Goal: Task Accomplishment & Management: Complete application form

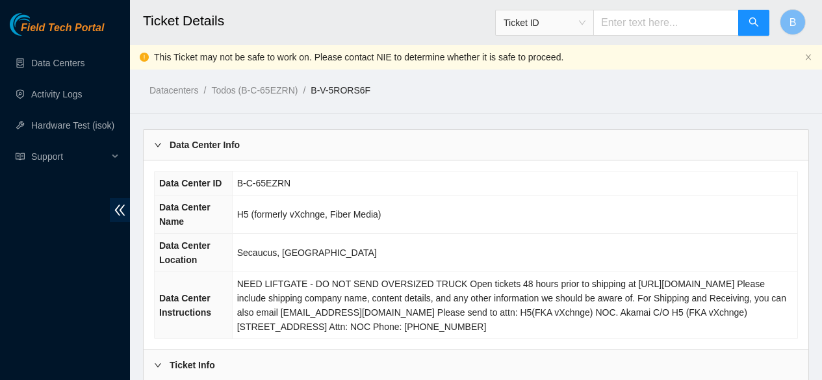
scroll to position [524, 0]
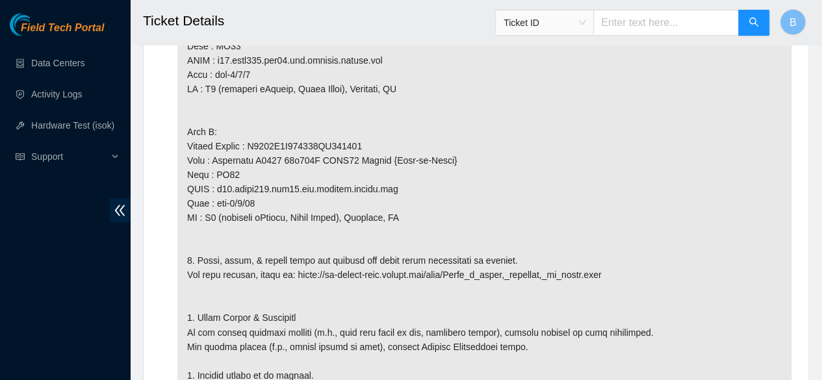
scroll to position [1161, 0]
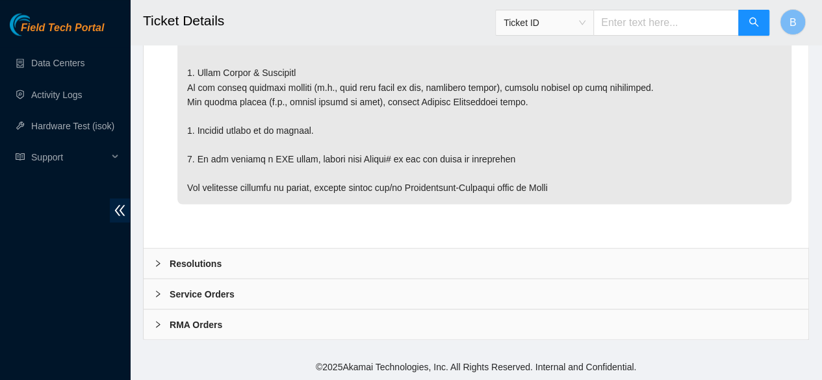
click at [196, 267] on b "Resolutions" at bounding box center [196, 263] width 52 height 14
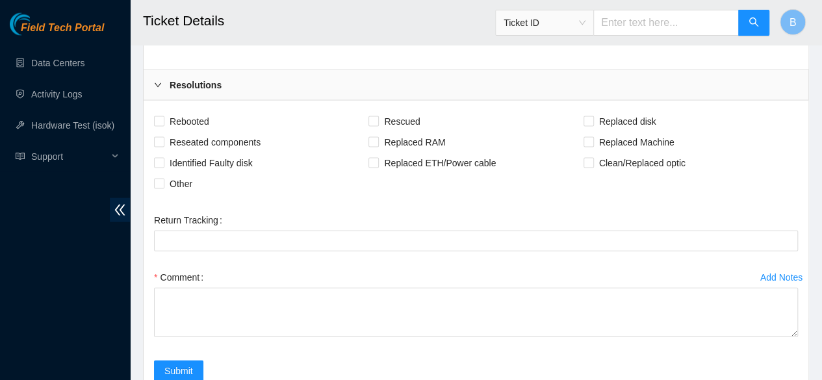
scroll to position [1345, 0]
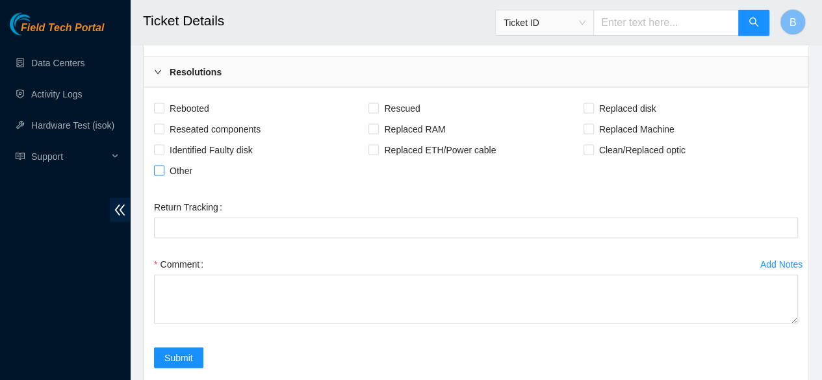
click at [162, 175] on input "Other" at bounding box center [158, 170] width 9 height 9
checkbox input "true"
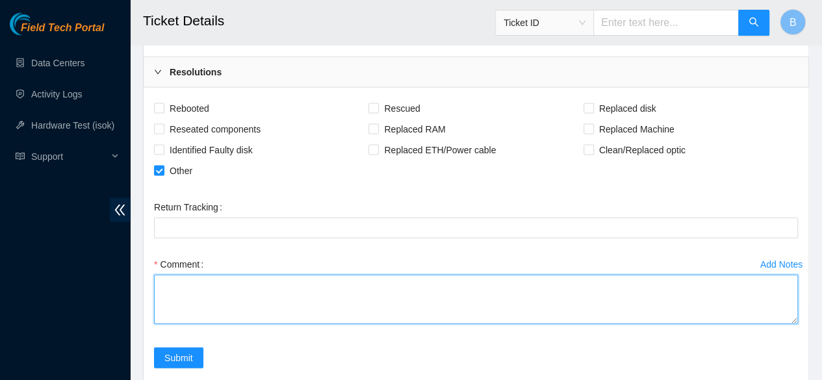
click at [189, 306] on textarea "Comment" at bounding box center [476, 299] width 644 height 49
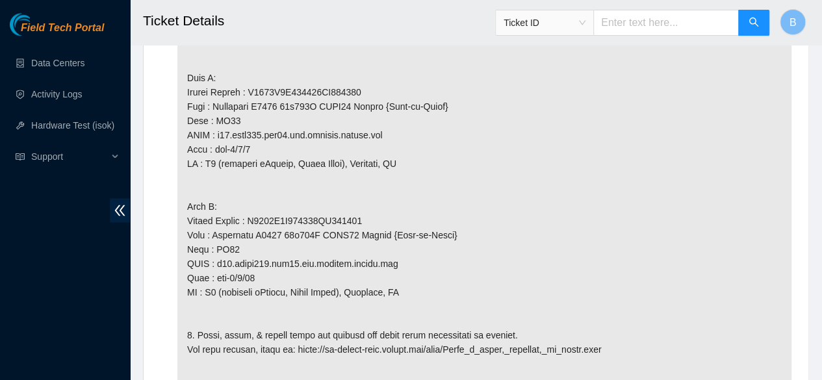
scroll to position [834, 0]
click at [250, 162] on p at bounding box center [484, 250] width 614 height 548
drag, startPoint x: 256, startPoint y: 159, endPoint x: 212, endPoint y: 159, distance: 44.2
click at [212, 159] on p at bounding box center [484, 250] width 614 height 548
copy p "eth-1/1/9"
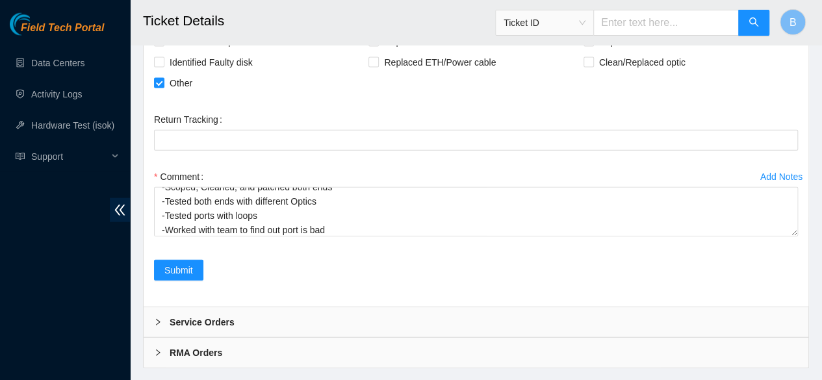
scroll to position [1468, 0]
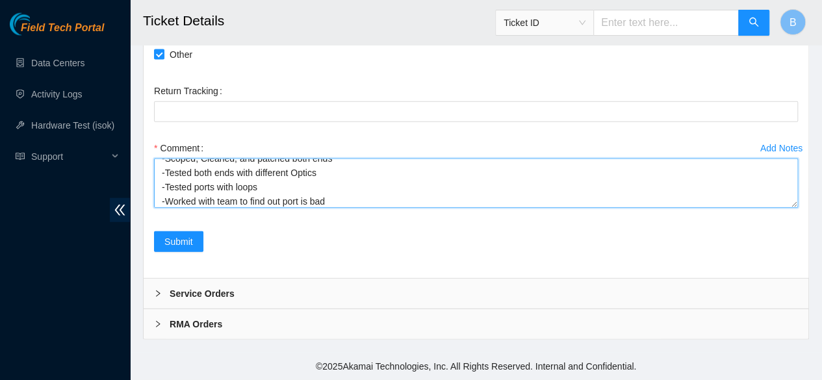
click at [349, 203] on textarea "-Scoped, Cleaned, and patched both ends -Tested both ends with different Optics…" at bounding box center [476, 183] width 644 height 49
paste textarea "eth-1/1/9"
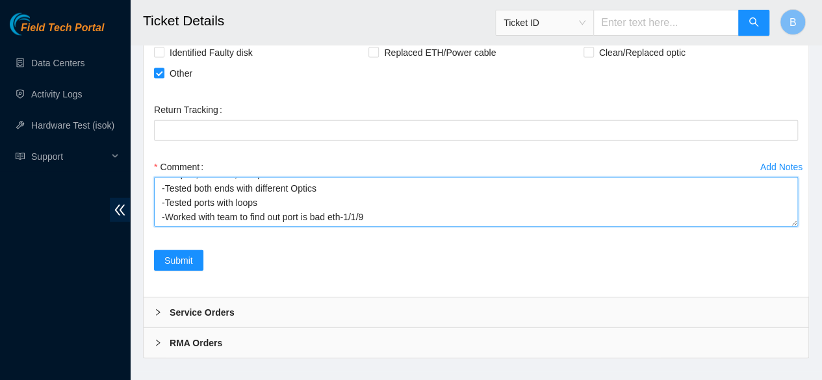
scroll to position [1442, 0]
click at [329, 223] on textarea "-Scoped, Cleaned, and patched both ends -Tested both ends with different Optics…" at bounding box center [476, 202] width 644 height 49
click at [389, 227] on textarea "-Scoped, Cleaned, and patched both ends -Tested both ends with different Optics…" at bounding box center [476, 202] width 644 height 49
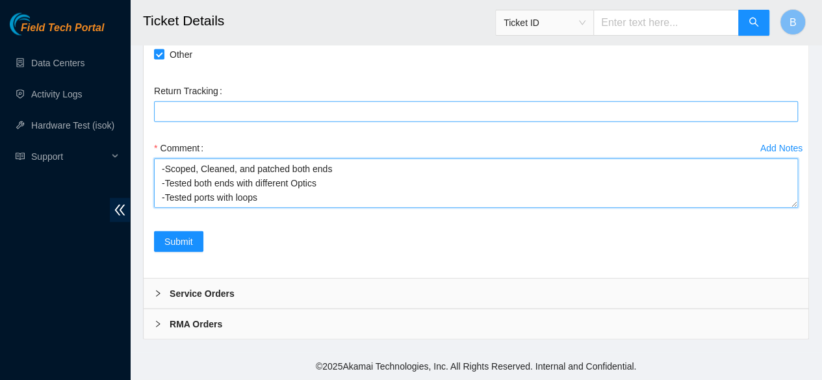
scroll to position [1465, 0]
type textarea "-Scoped, Cleaned, and patched both ends -Tested both ends with different Optics…"
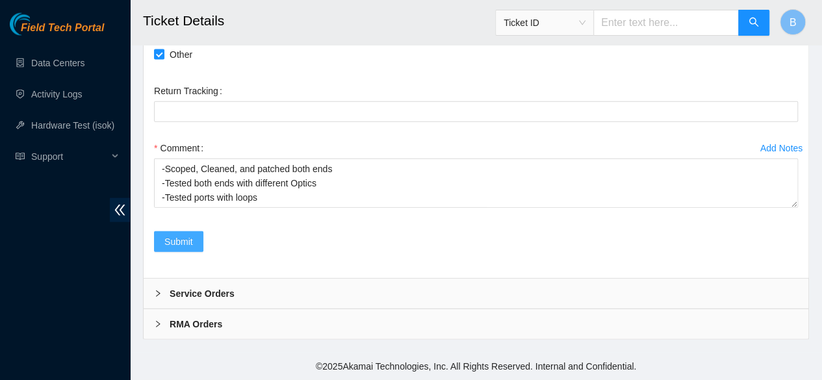
click at [181, 244] on span "Submit" at bounding box center [178, 242] width 29 height 14
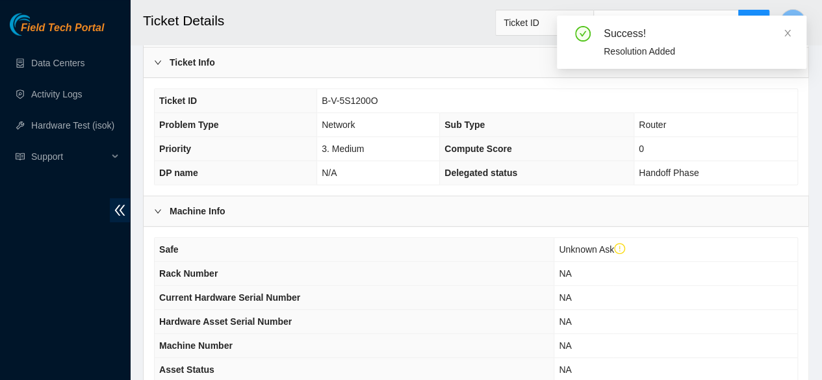
scroll to position [444, 0]
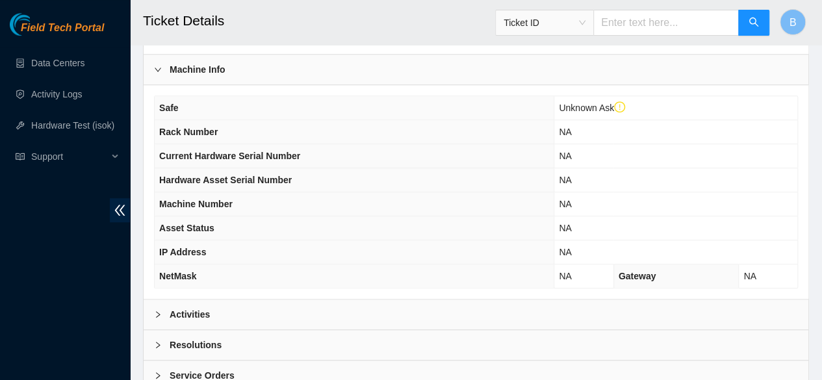
click at [164, 317] on div at bounding box center [162, 314] width 16 height 14
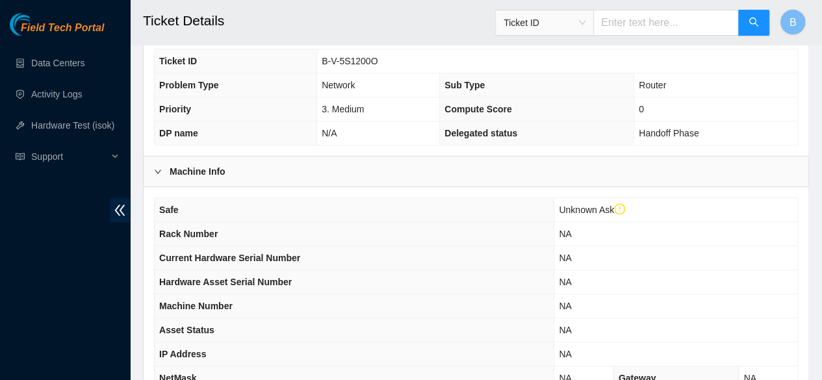
scroll to position [0, 0]
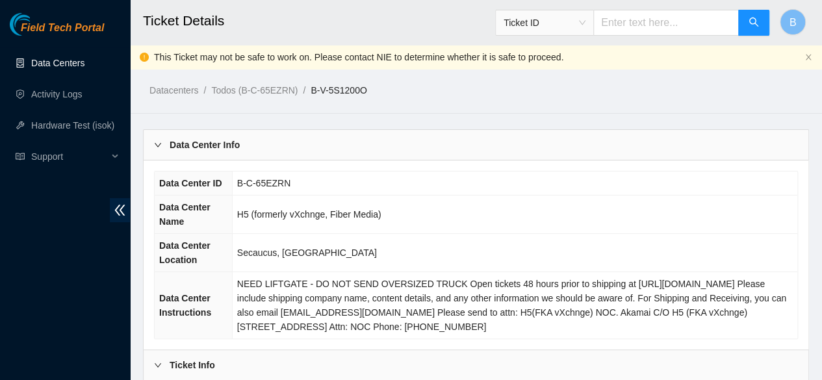
click at [55, 65] on link "Data Centers" at bounding box center [57, 63] width 53 height 10
